Goal: Task Accomplishment & Management: Manage account settings

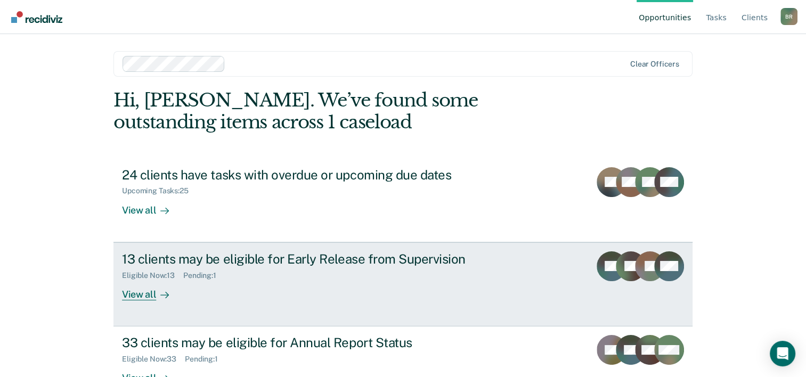
click at [278, 269] on div "Eligible Now : 13 Pending : 1" at bounding box center [309, 273] width 374 height 13
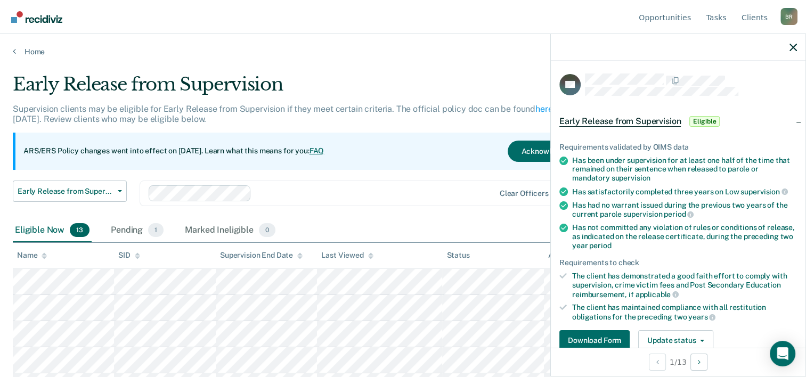
click at [418, 100] on div "Early Release from Supervision" at bounding box center [315, 89] width 605 height 30
click at [795, 46] on icon "button" at bounding box center [793, 47] width 7 height 7
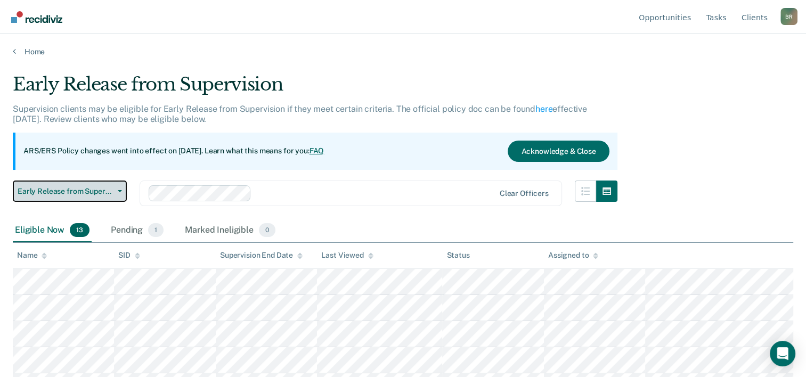
click at [120, 192] on button "Early Release from Supervision" at bounding box center [70, 191] width 114 height 21
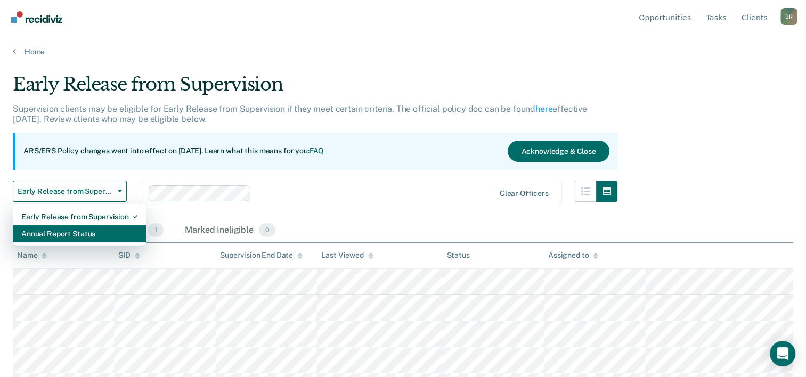
click at [43, 239] on div "Annual Report Status" at bounding box center [79, 233] width 116 height 17
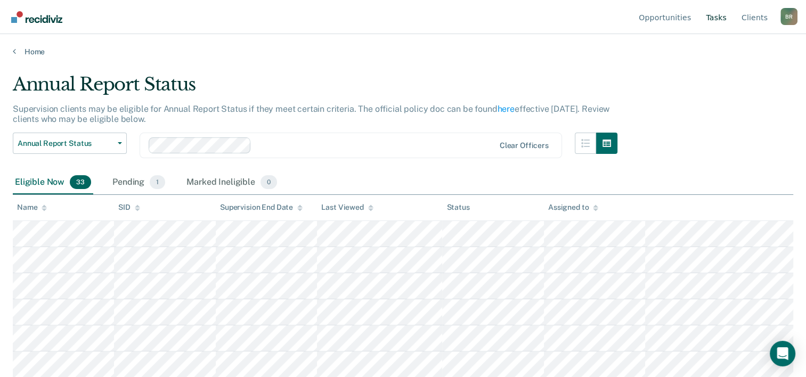
click at [729, 18] on link "Tasks" at bounding box center [716, 17] width 25 height 34
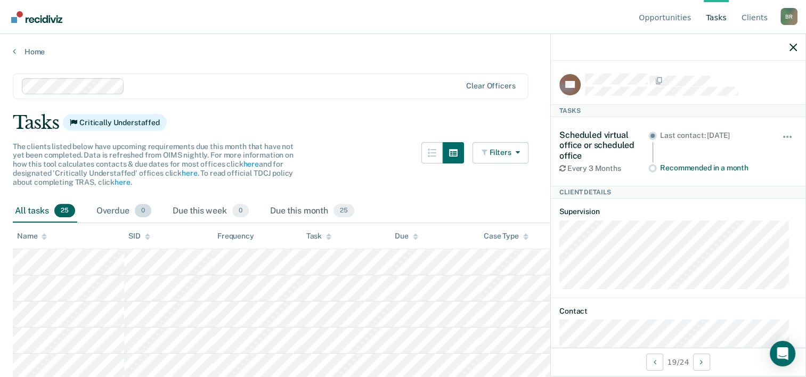
click at [113, 211] on div "Overdue 0" at bounding box center [123, 211] width 59 height 23
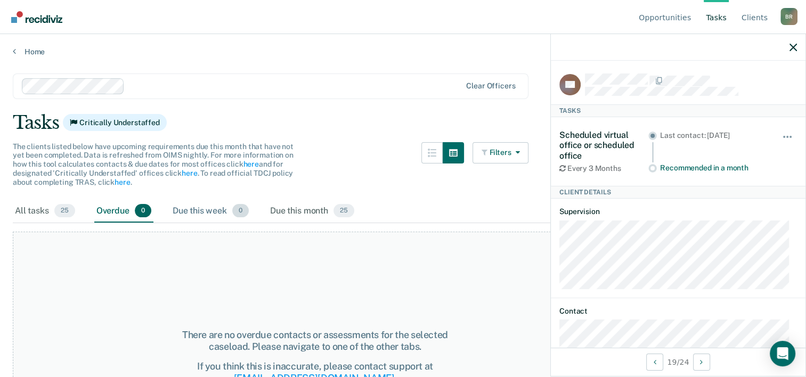
click at [205, 210] on div "Due this week 0" at bounding box center [210, 211] width 80 height 23
click at [293, 213] on div "Due this month 25" at bounding box center [312, 211] width 88 height 23
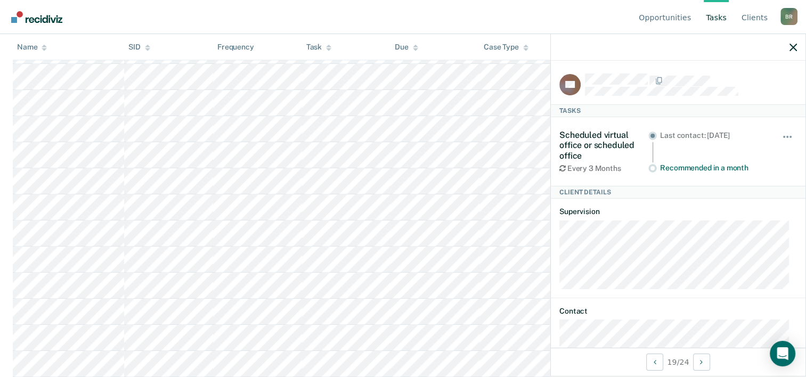
scroll to position [644, 0]
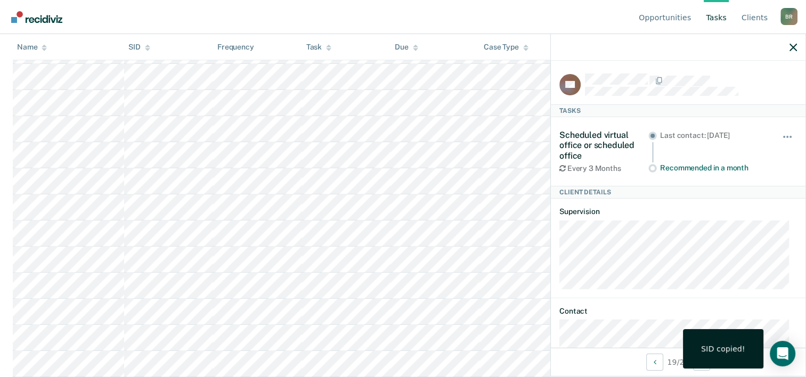
click at [733, 353] on div "SID copied!" at bounding box center [723, 349] width 44 height 10
click at [782, 353] on icon "Open Intercom Messenger" at bounding box center [782, 354] width 12 height 14
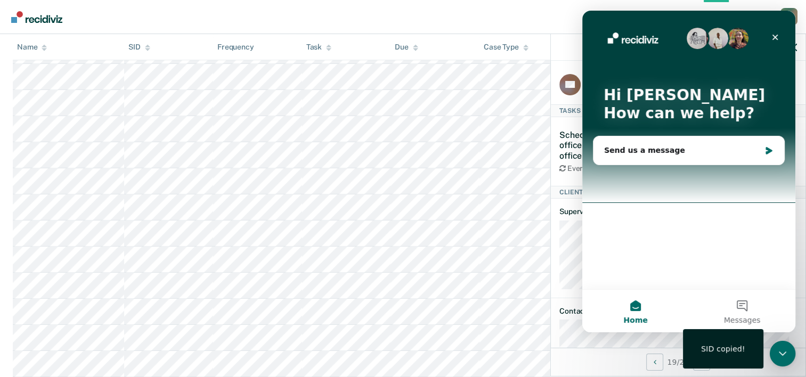
scroll to position [0, 0]
drag, startPoint x: 400, startPoint y: 34, endPoint x: 53, endPoint y: 57, distance: 347.0
click at [400, 34] on th "Due" at bounding box center [434, 47] width 89 height 26
click at [772, 32] on div "Close" at bounding box center [775, 37] width 19 height 19
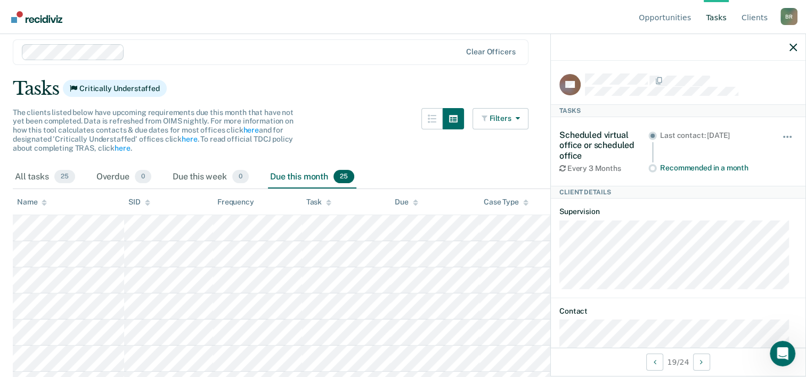
scroll to position [53, 0]
